Goal: Transaction & Acquisition: Purchase product/service

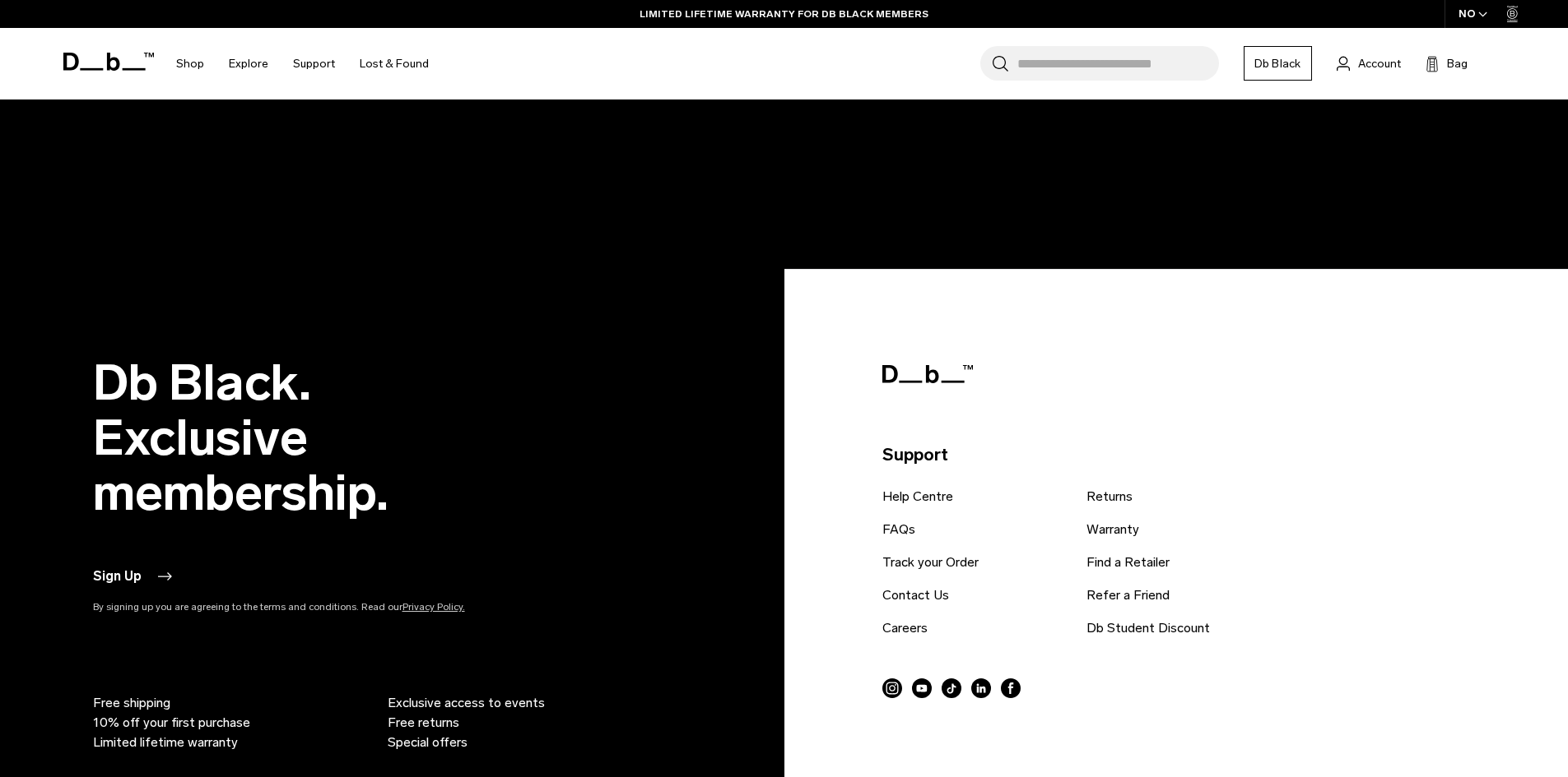
scroll to position [3373, 0]
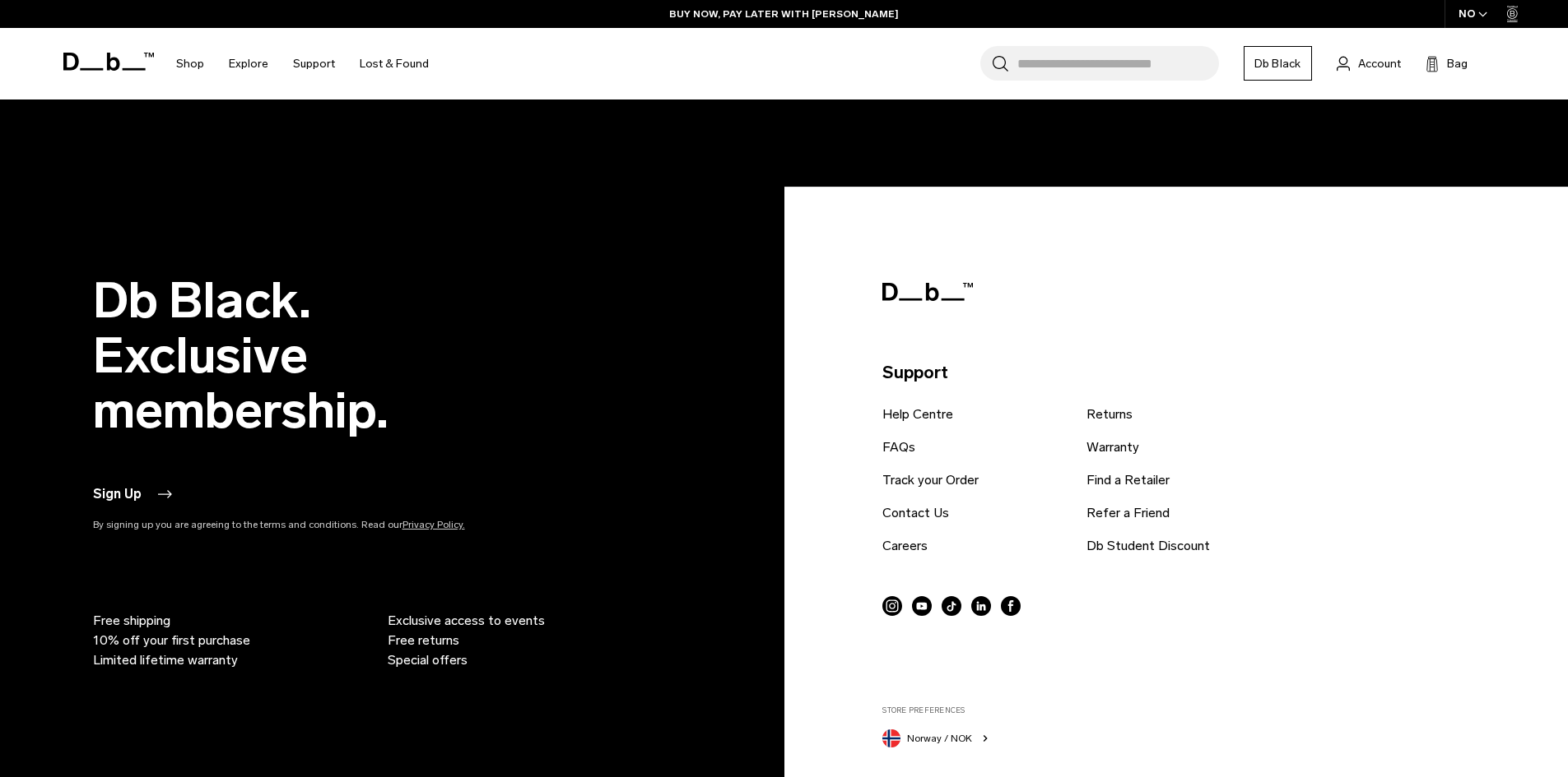
click at [1357, 63] on link "Account" at bounding box center [1368, 63] width 64 height 20
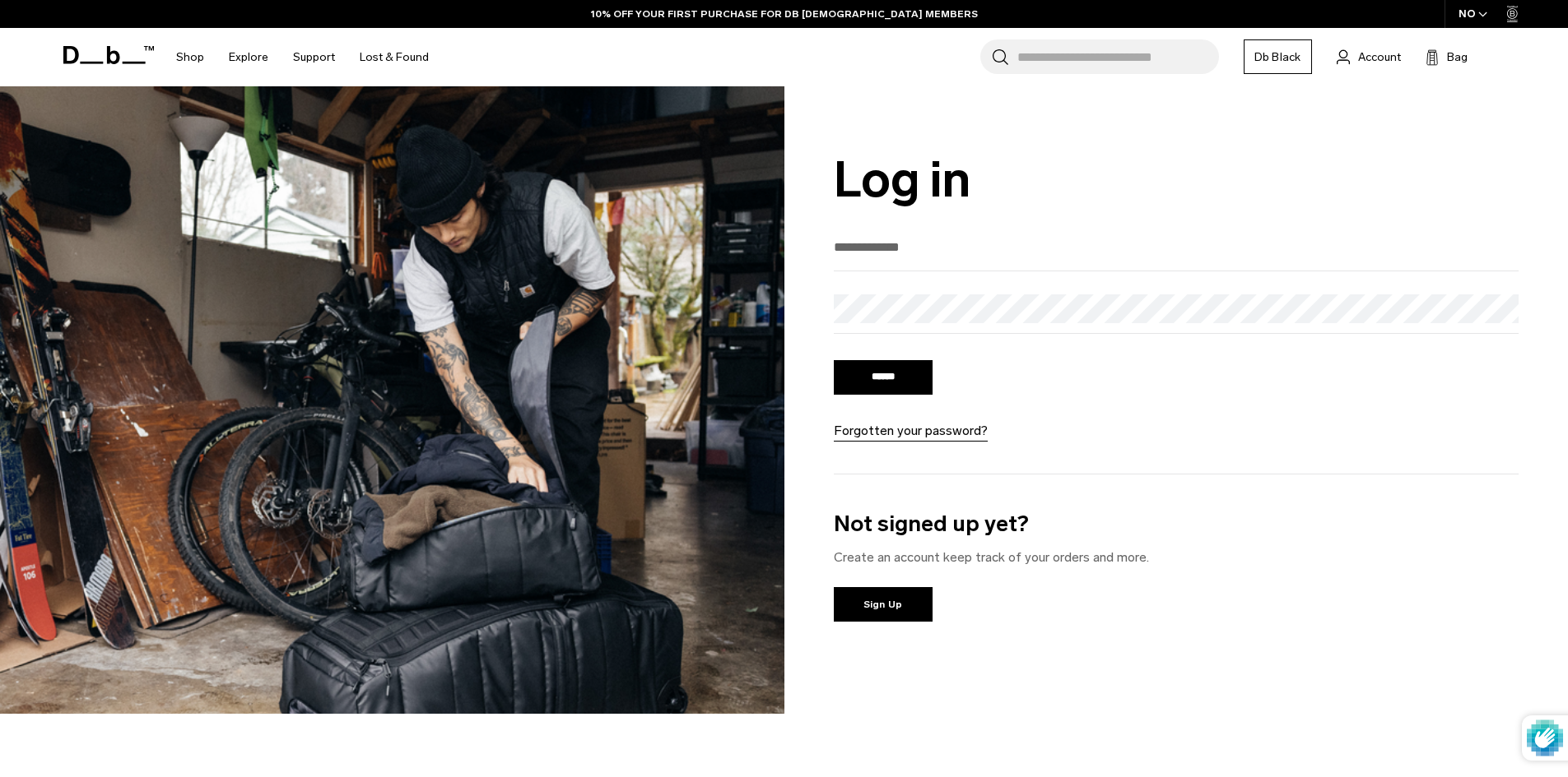
click at [876, 240] on input "email" at bounding box center [1176, 247] width 686 height 27
type input "**********"
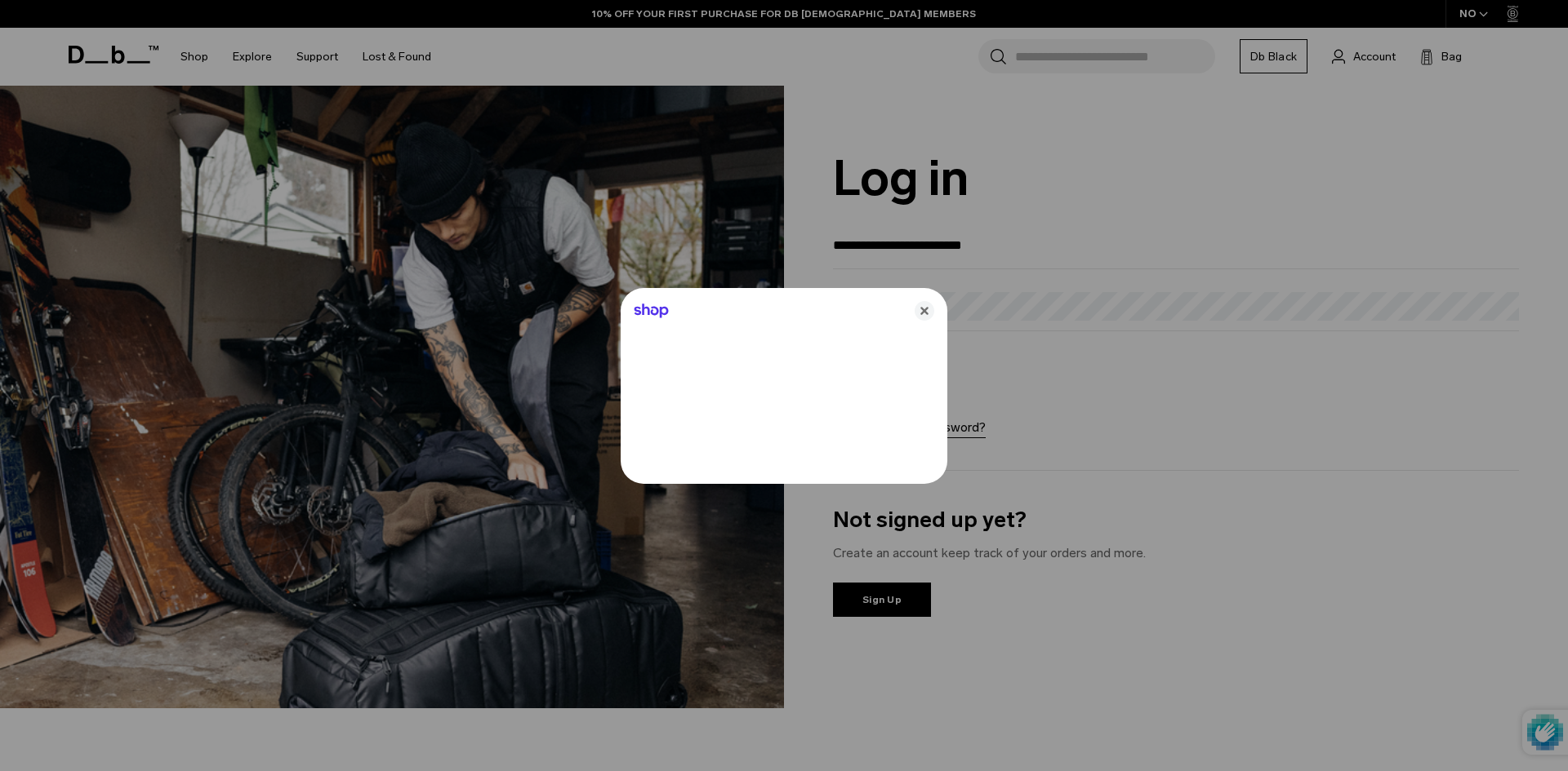
click at [903, 307] on div "Shop" at bounding box center [784, 308] width 327 height 39
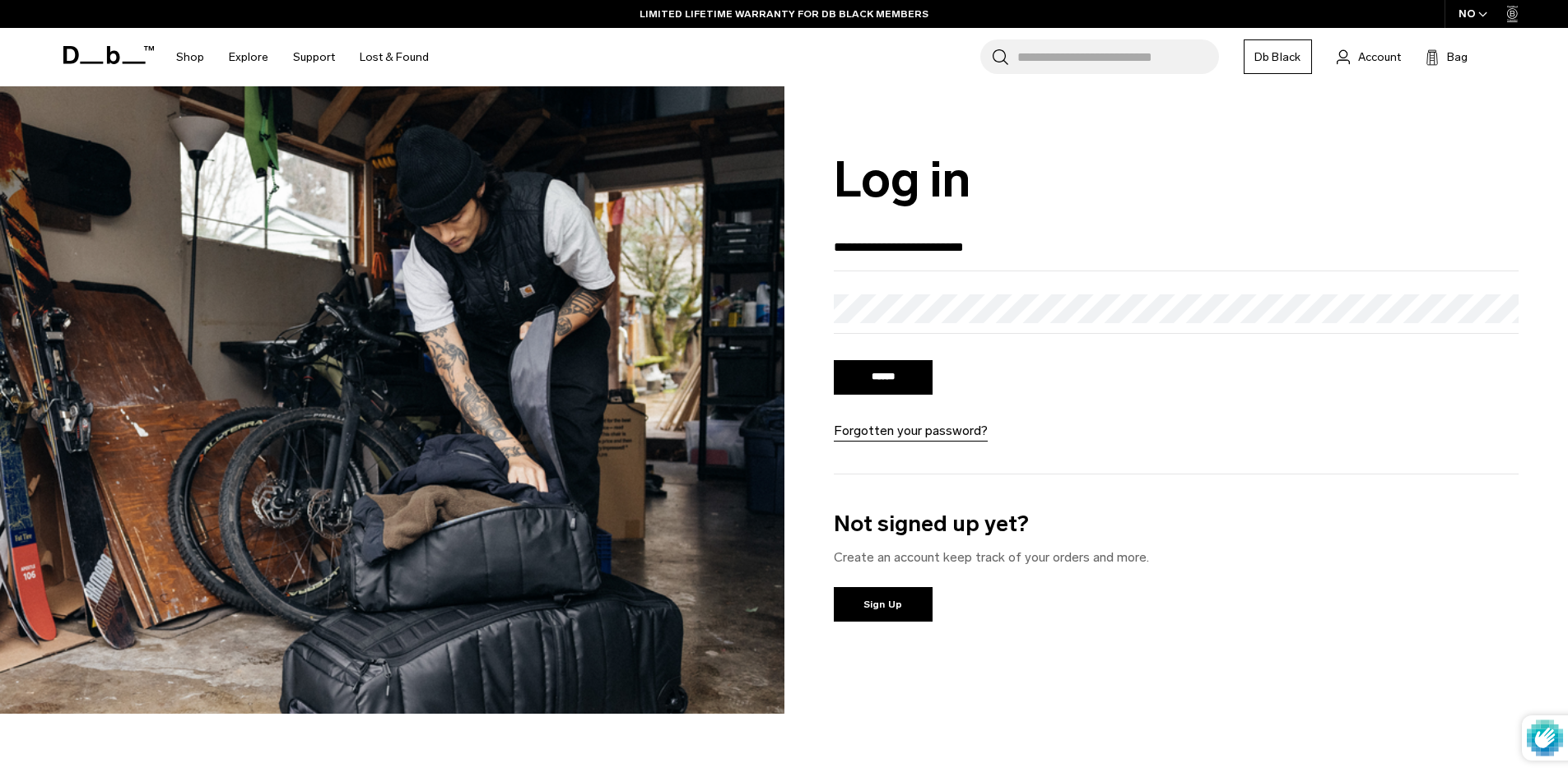
click at [833, 361] on input "******" at bounding box center [882, 378] width 99 height 35
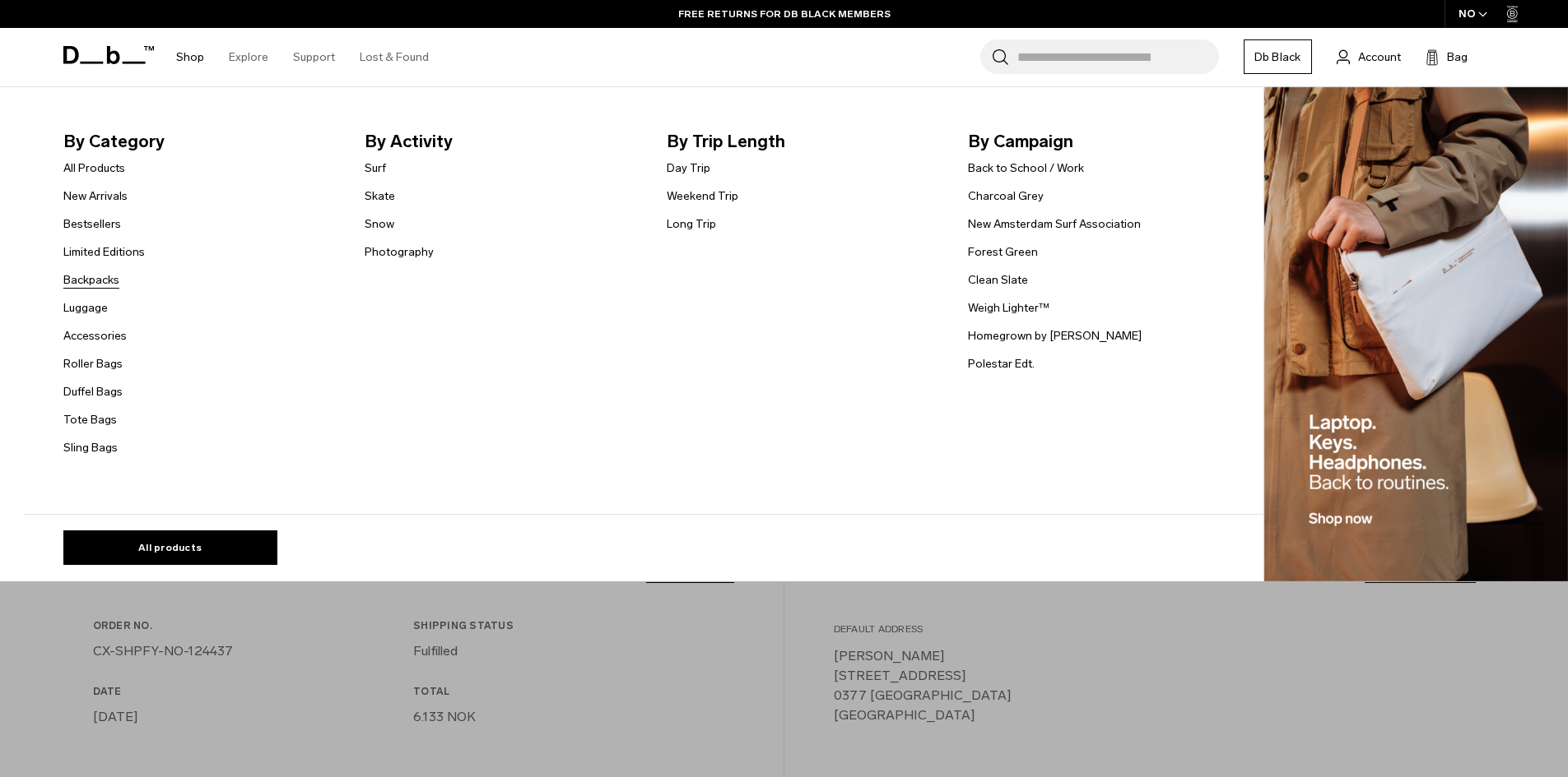
click at [100, 278] on link "Backpacks" at bounding box center [92, 280] width 56 height 17
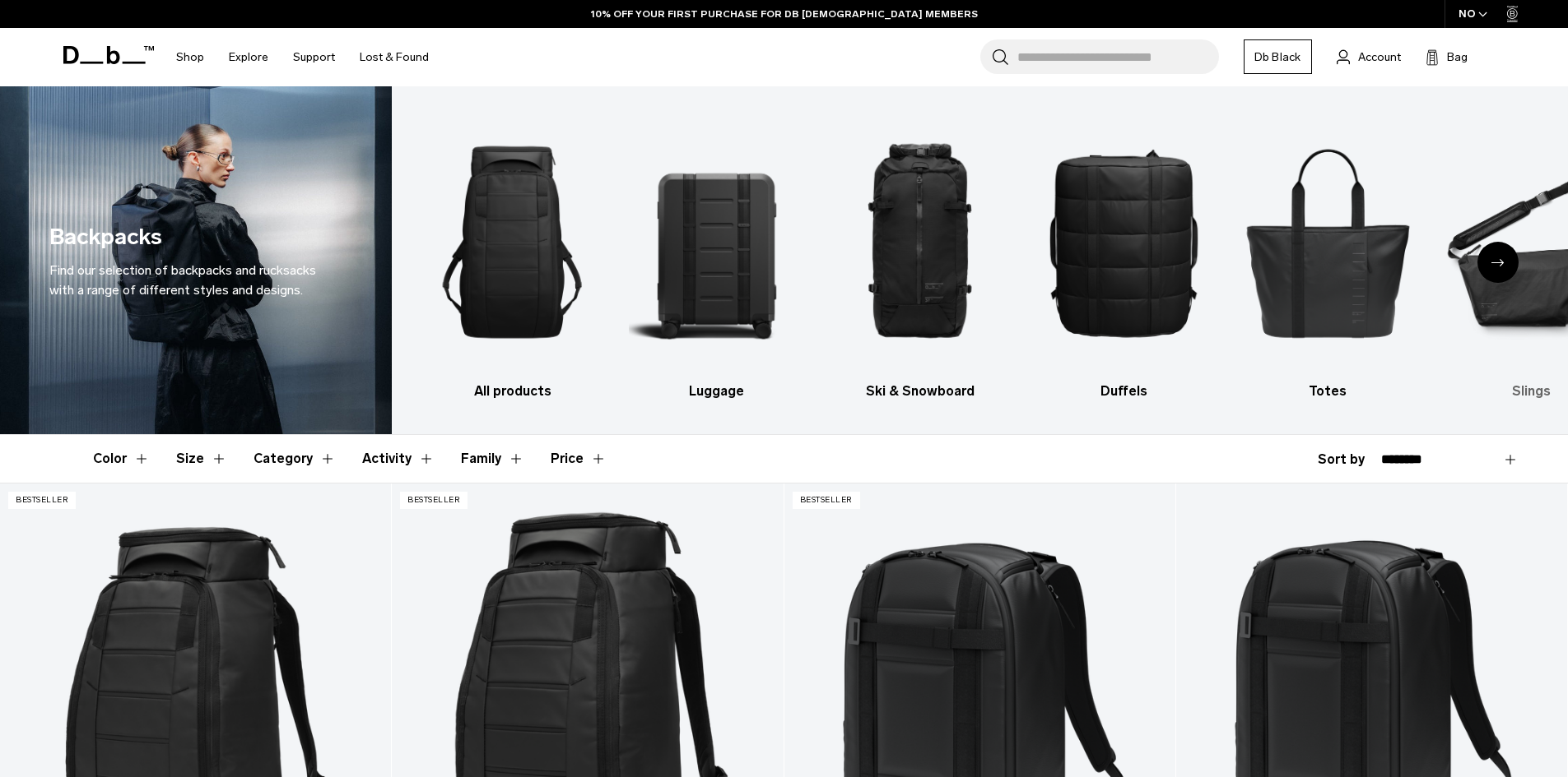
click at [1523, 309] on img "6 / 10" at bounding box center [1531, 242] width 176 height 263
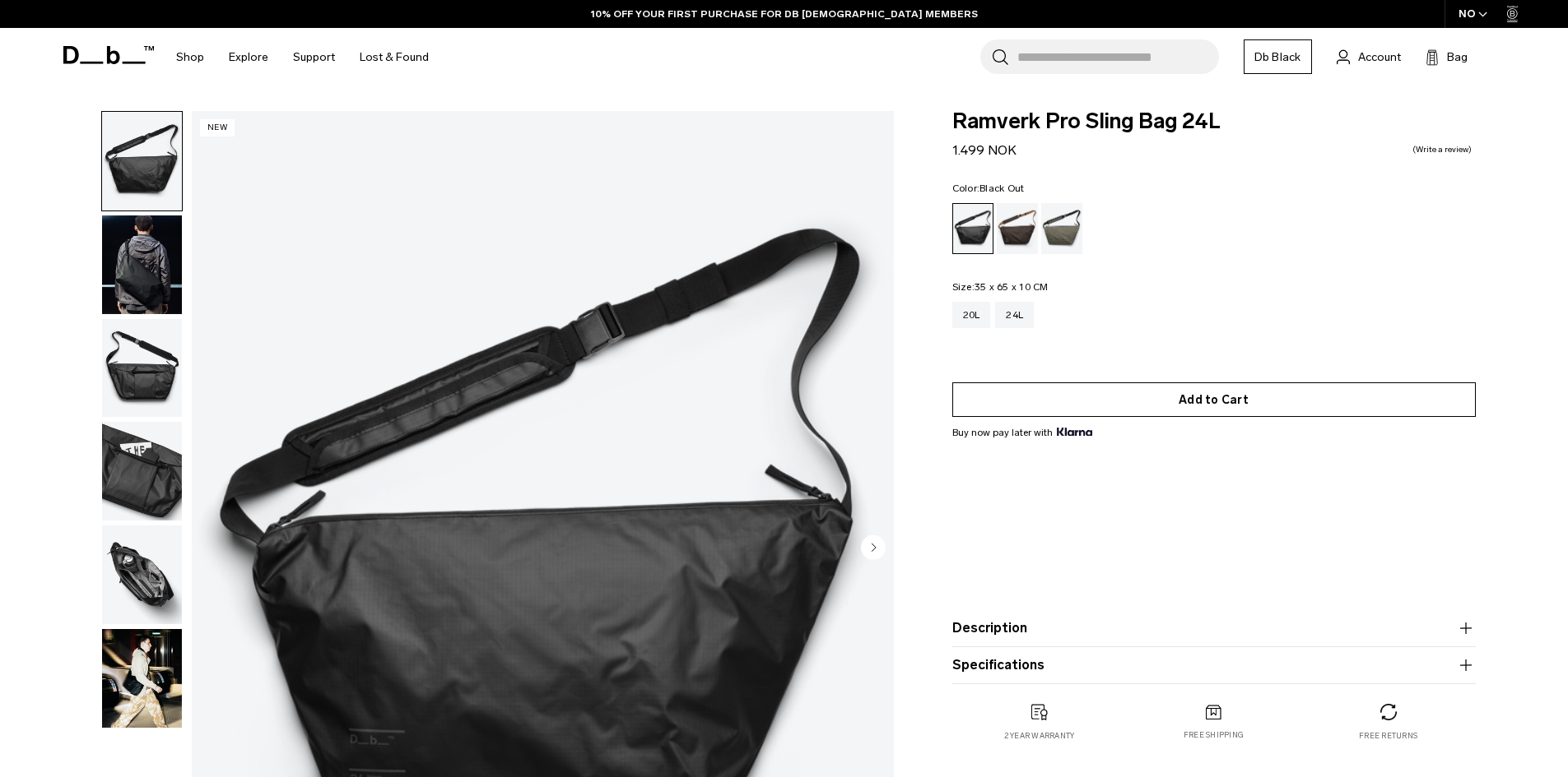
click at [1260, 406] on button "Add to Cart" at bounding box center [1213, 400] width 523 height 35
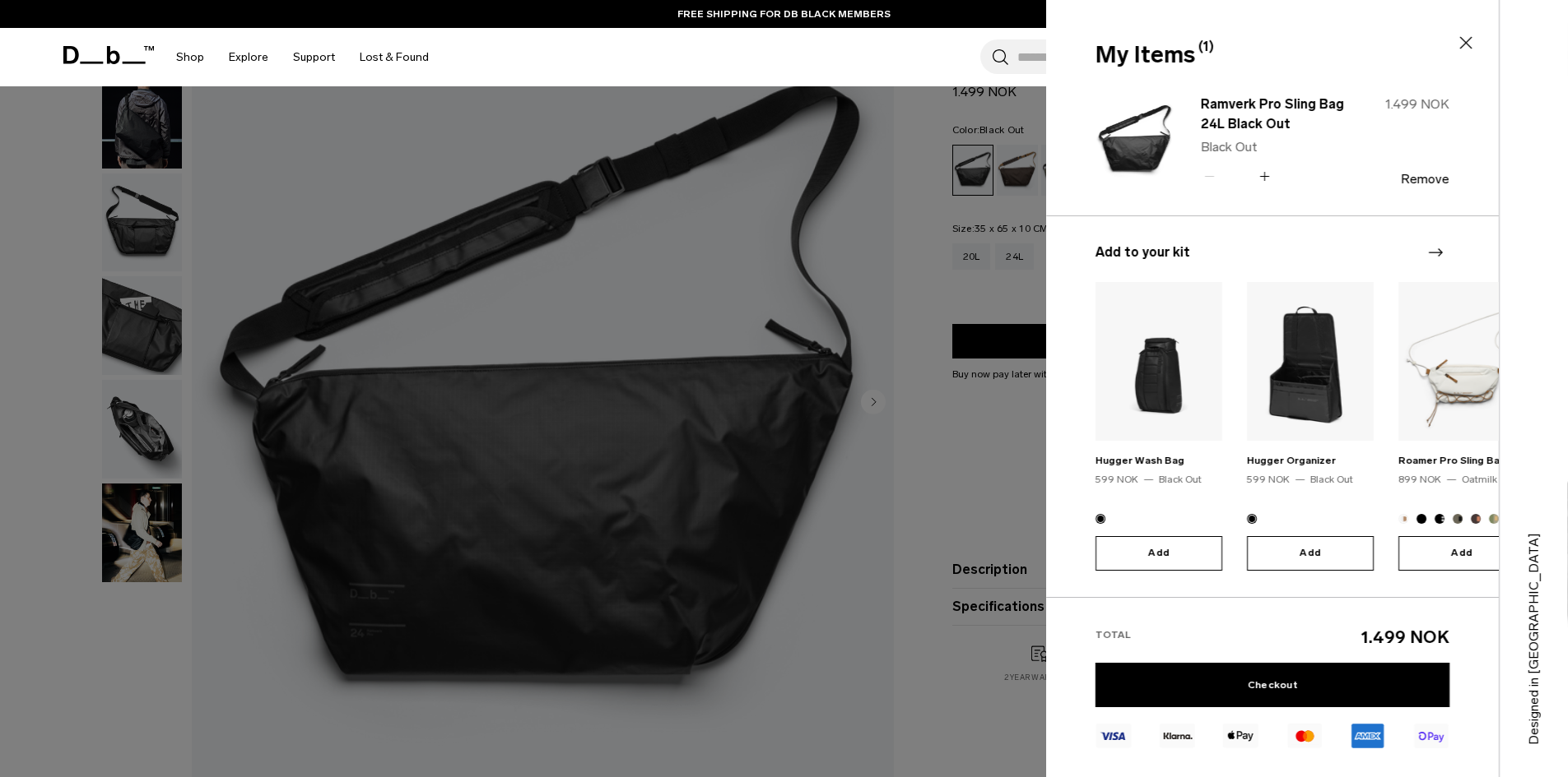
scroll to position [164, 0]
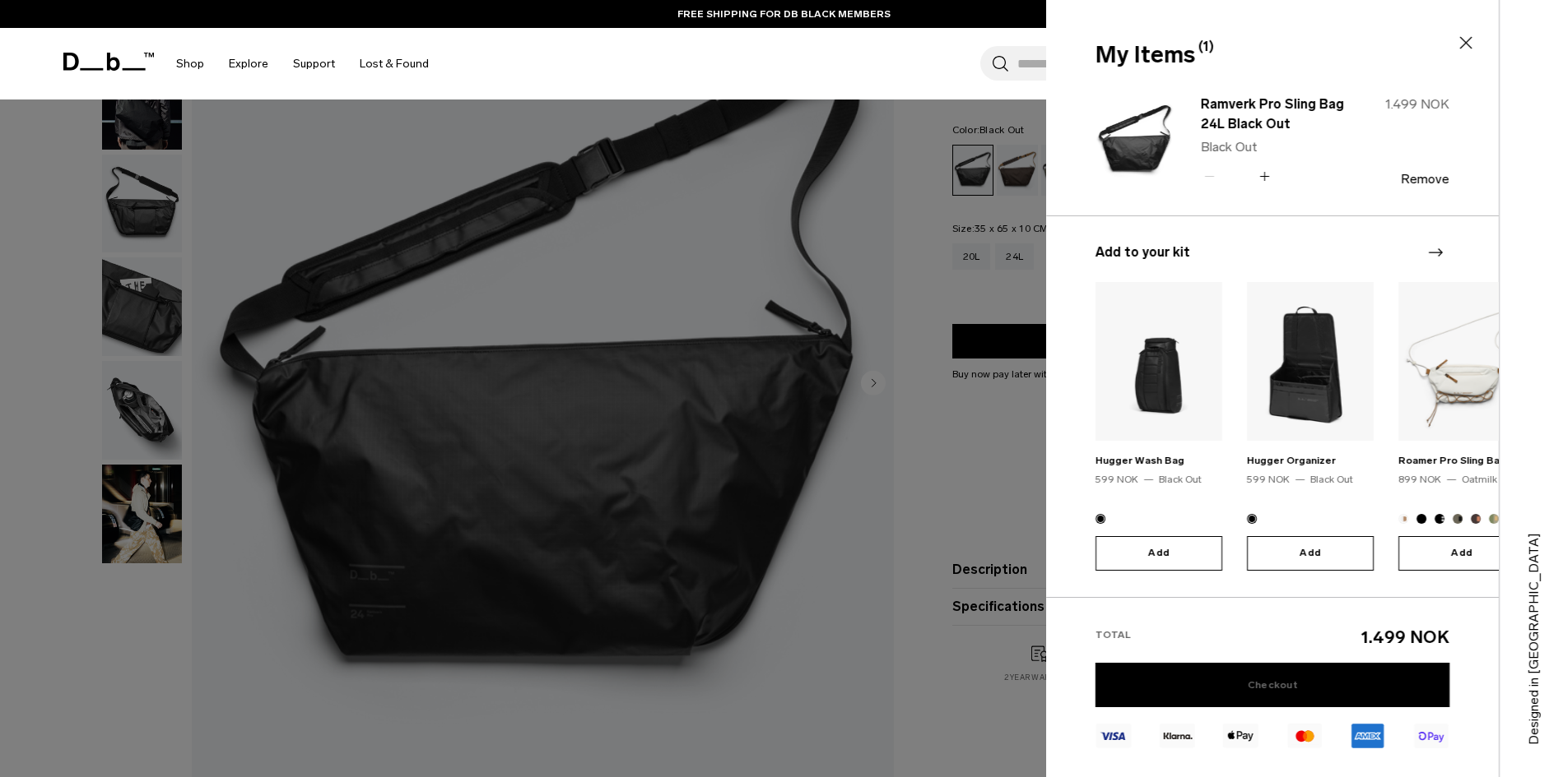
click at [1247, 678] on link "Checkout" at bounding box center [1272, 684] width 354 height 45
